Goal: Transaction & Acquisition: Purchase product/service

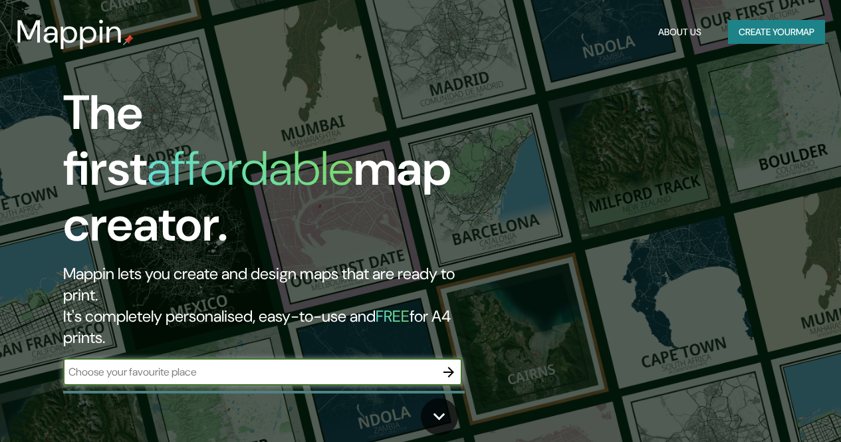
click at [248, 364] on input "text" at bounding box center [249, 371] width 372 height 15
click at [253, 359] on div "​" at bounding box center [262, 372] width 399 height 27
click at [243, 364] on input "text" at bounding box center [249, 371] width 372 height 15
type input "chimbote"
click at [447, 364] on icon "button" at bounding box center [449, 372] width 16 height 16
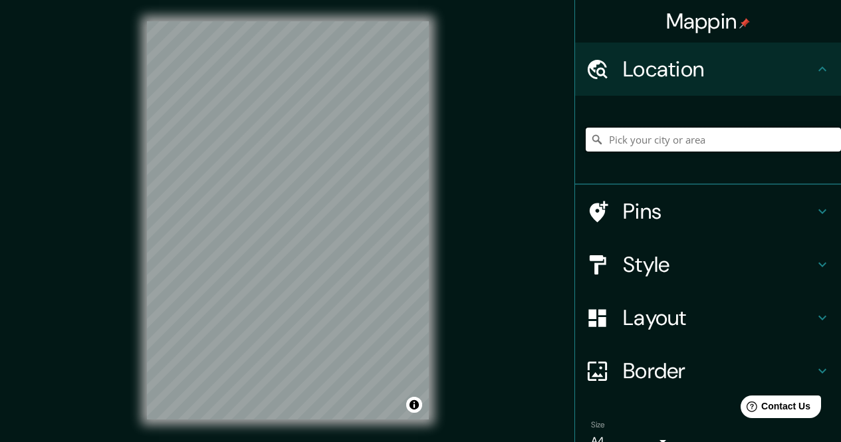
click at [701, 134] on input "Pick your city or area" at bounding box center [713, 140] width 255 height 24
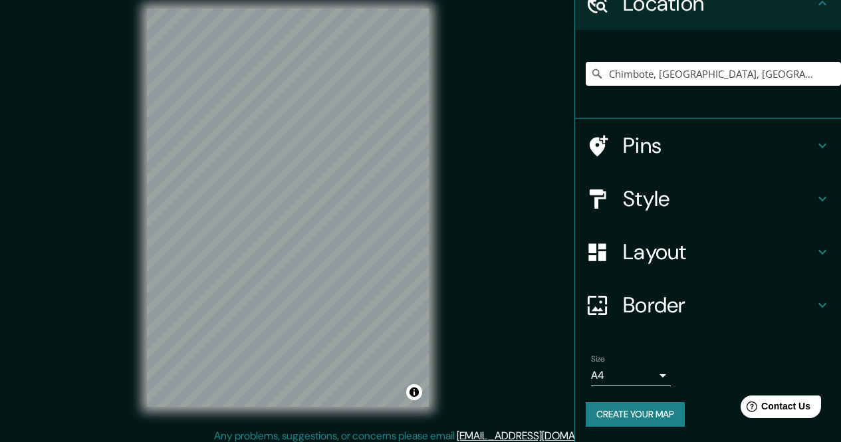
scroll to position [19, 0]
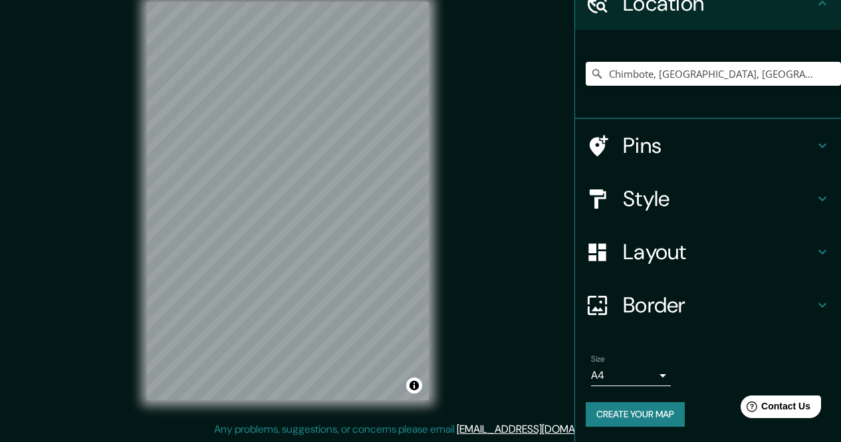
click at [661, 251] on h4 "Layout" at bounding box center [718, 252] width 191 height 27
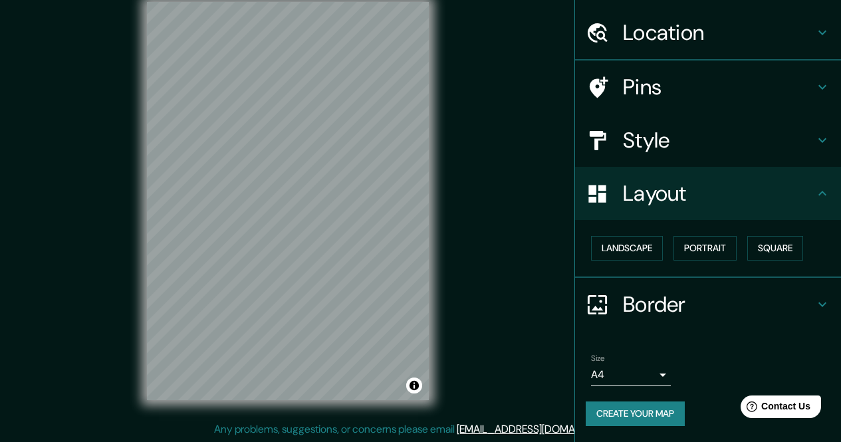
scroll to position [36, 0]
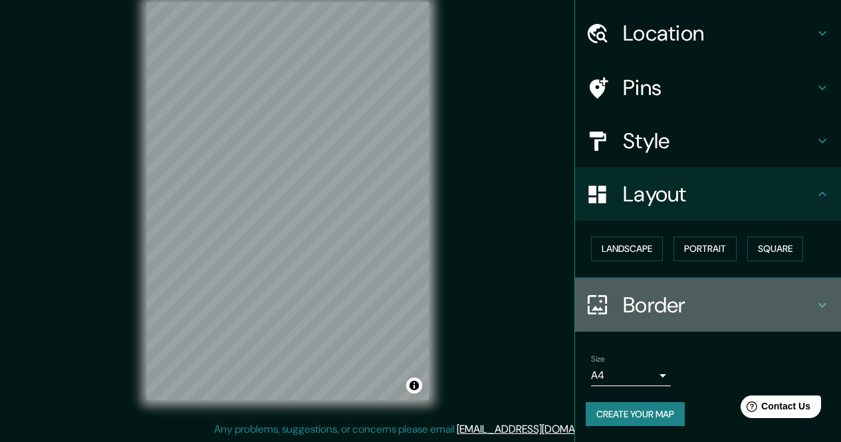
click at [649, 320] on div "Border" at bounding box center [708, 305] width 266 height 53
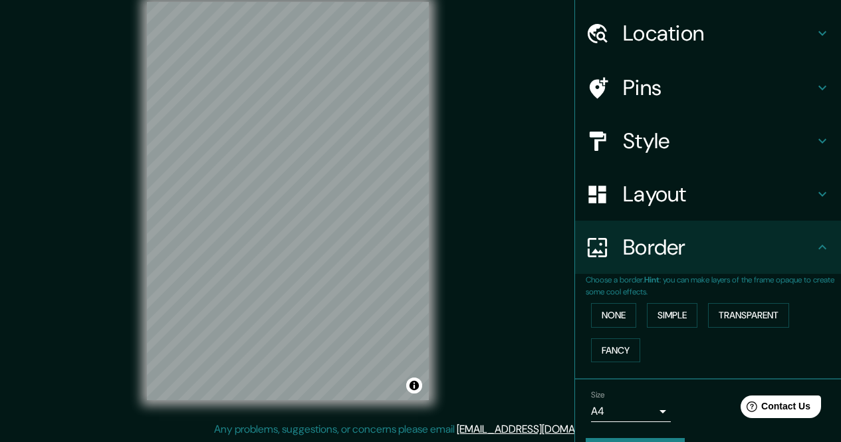
click at [646, 131] on h4 "Style" at bounding box center [718, 141] width 191 height 27
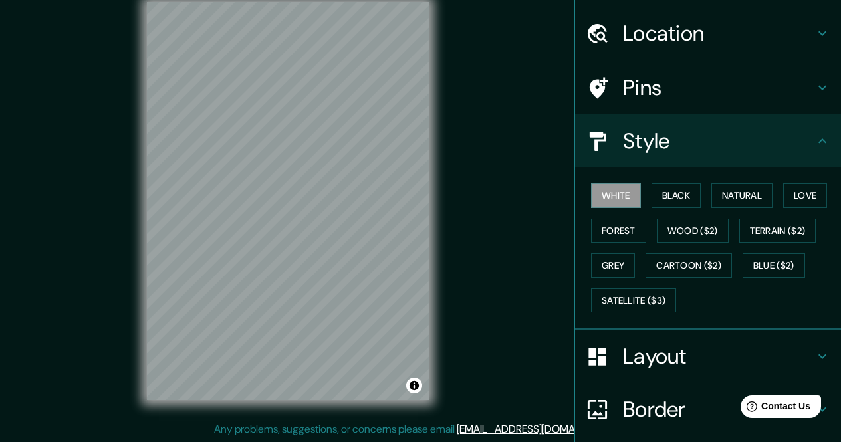
click at [658, 54] on div "Location" at bounding box center [708, 33] width 266 height 53
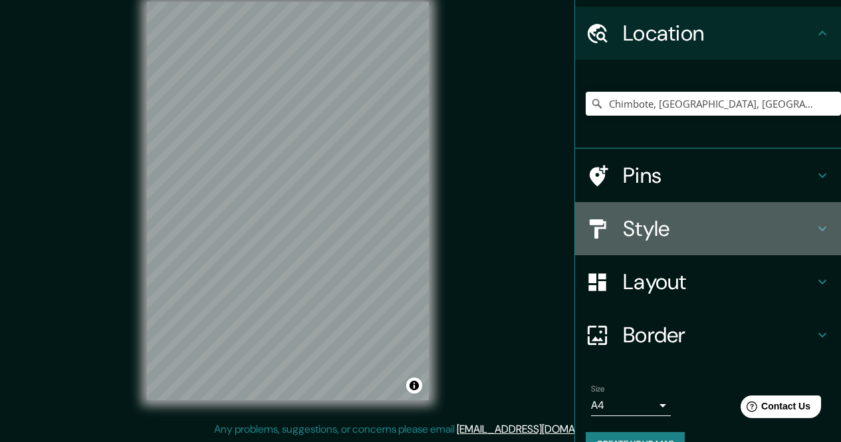
click at [650, 243] on div "Style" at bounding box center [708, 228] width 266 height 53
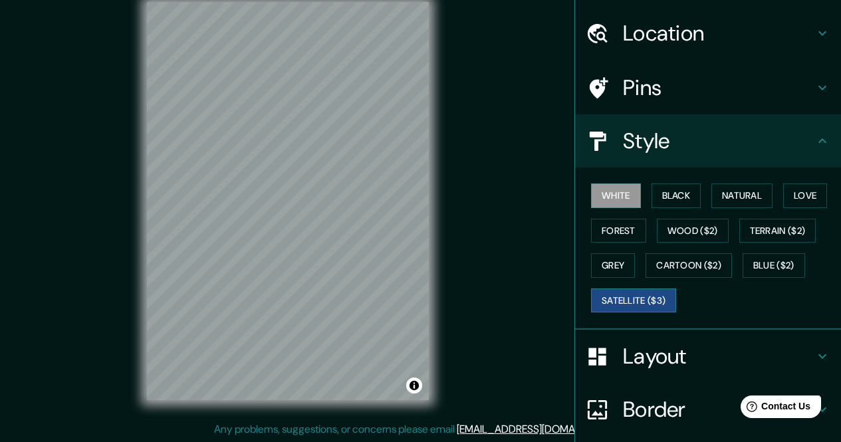
click at [661, 298] on button "Satellite ($3)" at bounding box center [633, 301] width 85 height 25
click at [449, 334] on div "© Mapbox © OpenStreetMap Improve this map © Maxar" at bounding box center [288, 201] width 324 height 441
click at [350, 413] on div "© Mapbox © OpenStreetMap Improve this map © Maxar" at bounding box center [288, 201] width 324 height 441
click at [626, 197] on button "White" at bounding box center [616, 195] width 50 height 25
click at [669, 193] on button "Black" at bounding box center [676, 195] width 50 height 25
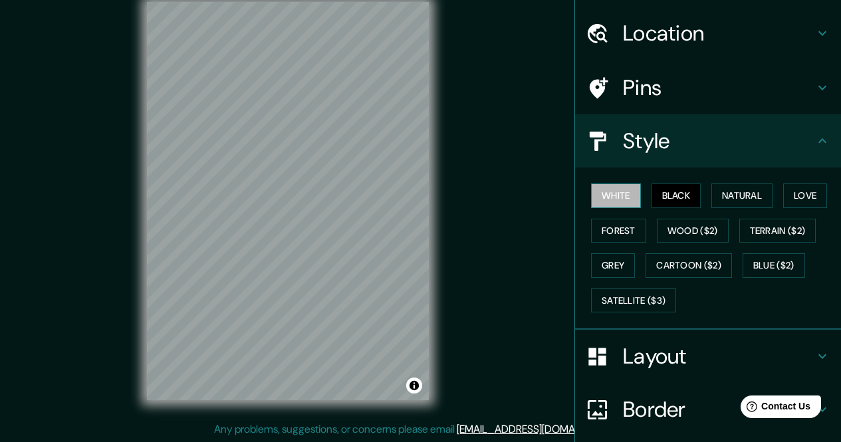
click at [630, 194] on button "White" at bounding box center [616, 195] width 50 height 25
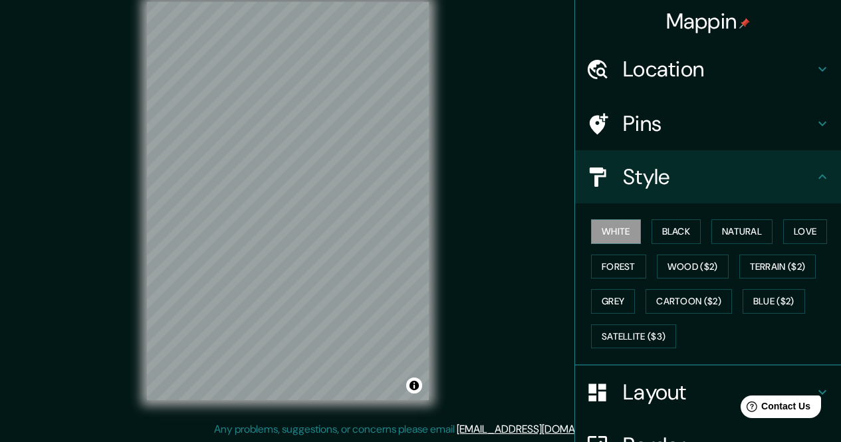
scroll to position [0, 0]
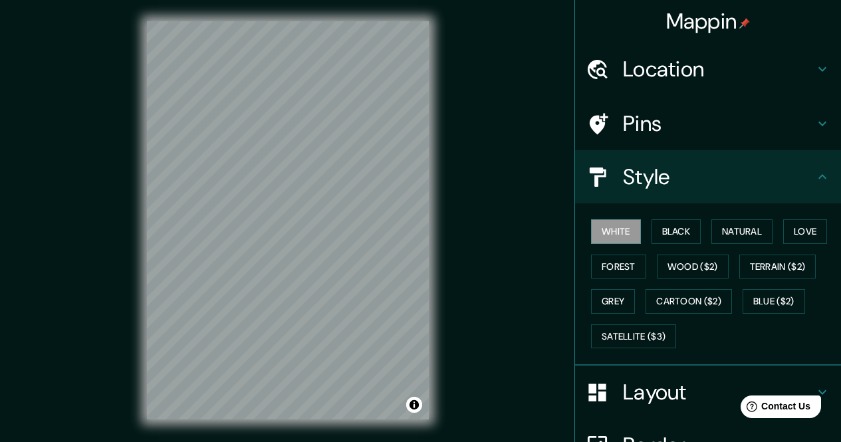
click at [738, 63] on h4 "Location" at bounding box center [718, 69] width 191 height 27
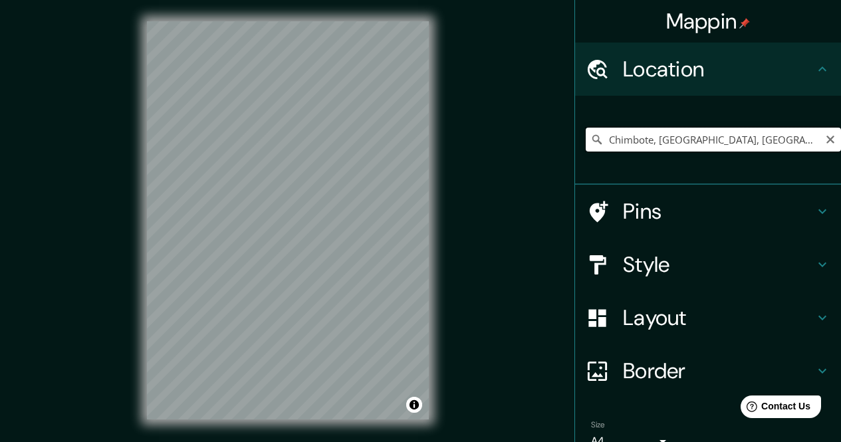
click at [737, 147] on input "Chimbote, [GEOGRAPHIC_DATA], [GEOGRAPHIC_DATA]" at bounding box center [713, 140] width 255 height 24
click at [737, 144] on input "Chimbote, [GEOGRAPHIC_DATA], [GEOGRAPHIC_DATA]" at bounding box center [713, 140] width 255 height 24
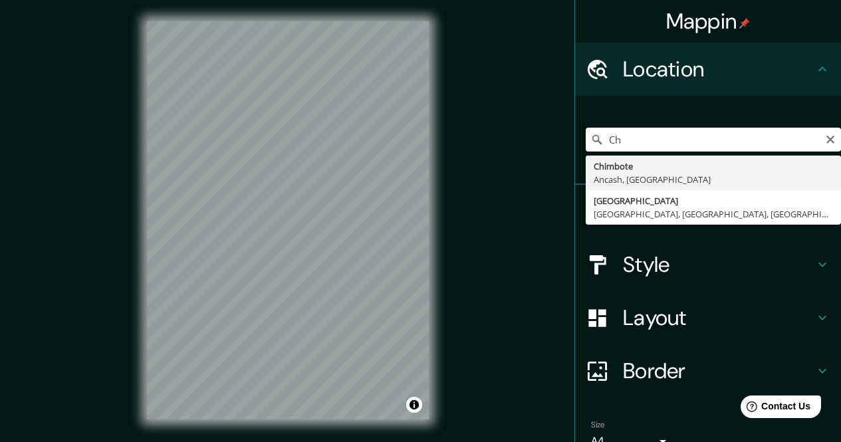
type input "C"
type input "Pasaje San [PERSON_NAME], Coishco, [GEOGRAPHIC_DATA], [GEOGRAPHIC_DATA]"
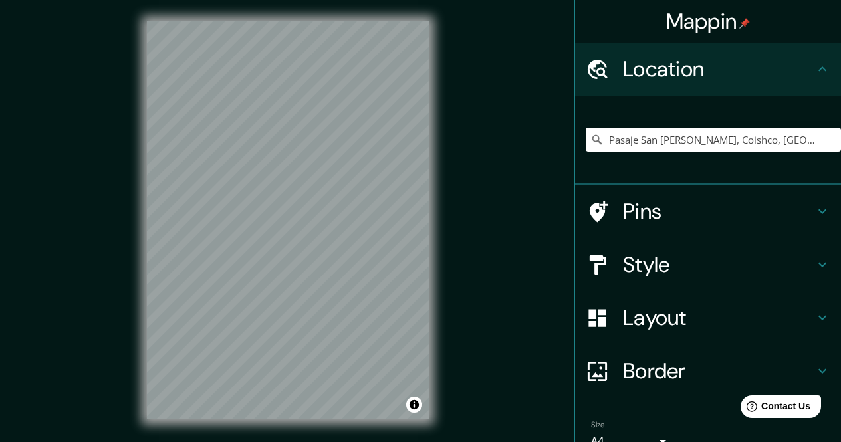
click at [788, 151] on div "Pasaje San [PERSON_NAME], Coishco, [GEOGRAPHIC_DATA], [GEOGRAPHIC_DATA]" at bounding box center [713, 139] width 255 height 66
click at [791, 144] on input "Pasaje San [PERSON_NAME], Coishco, [GEOGRAPHIC_DATA], [GEOGRAPHIC_DATA]" at bounding box center [713, 140] width 255 height 24
click at [792, 144] on input "Pasaje San [PERSON_NAME], Coishco, [GEOGRAPHIC_DATA], [GEOGRAPHIC_DATA]" at bounding box center [713, 140] width 255 height 24
click at [218, 7] on div "© Mapbox © OpenStreetMap Improve this map" at bounding box center [288, 220] width 324 height 441
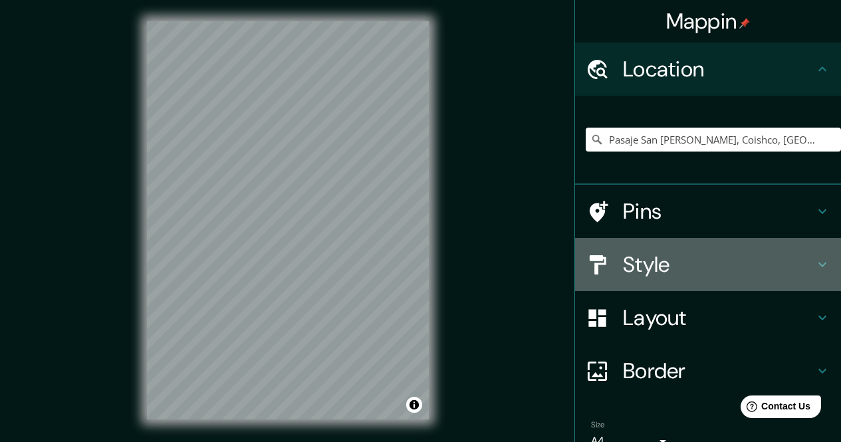
click at [659, 265] on h4 "Style" at bounding box center [718, 264] width 191 height 27
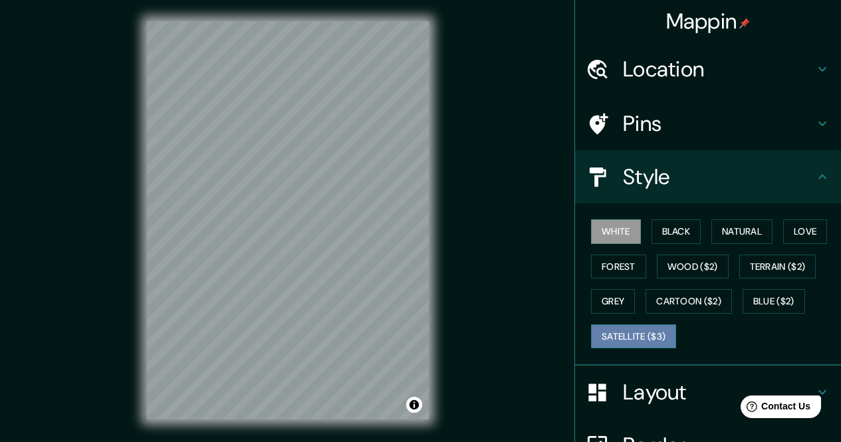
click at [637, 332] on button "Satellite ($3)" at bounding box center [633, 336] width 85 height 25
click at [600, 235] on button "White" at bounding box center [616, 231] width 50 height 25
click at [663, 231] on button "Black" at bounding box center [676, 231] width 50 height 25
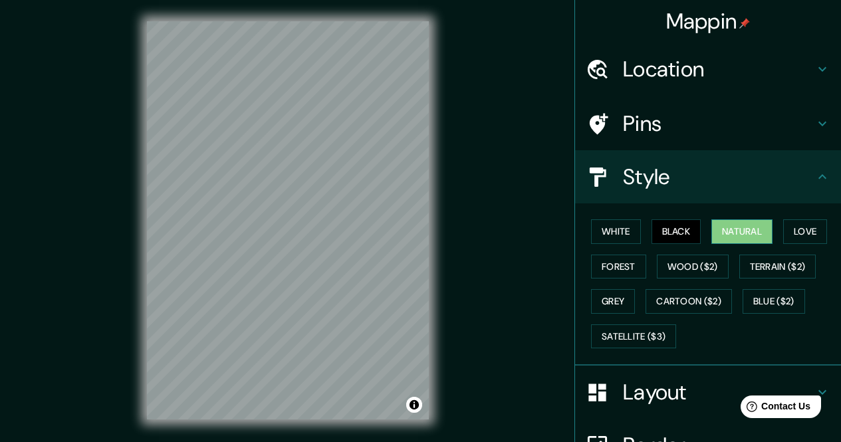
click at [746, 233] on button "Natural" at bounding box center [741, 231] width 61 height 25
click at [796, 234] on button "Love" at bounding box center [805, 231] width 44 height 25
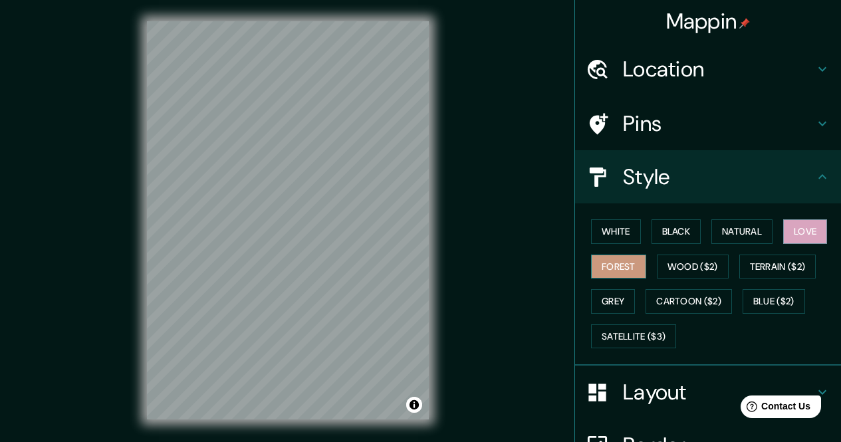
click at [614, 259] on button "Forest" at bounding box center [618, 267] width 55 height 25
